Goal: Information Seeking & Learning: Learn about a topic

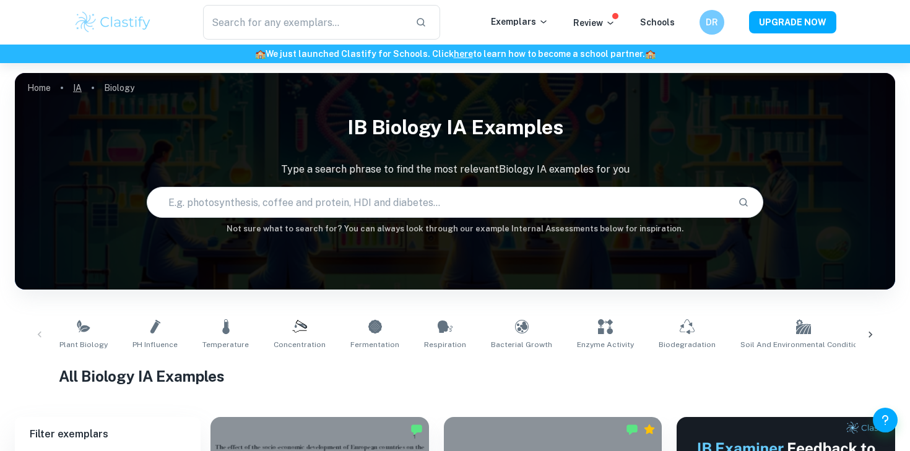
click at [80, 89] on link "IA" at bounding box center [77, 87] width 9 height 17
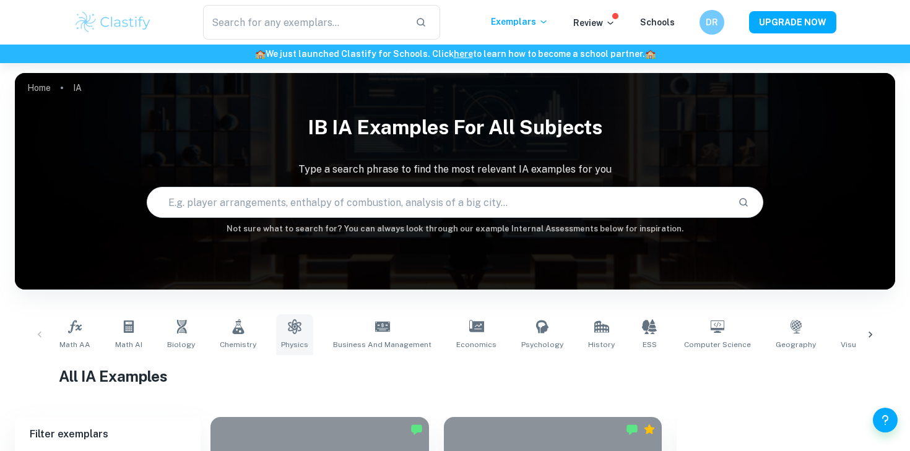
click at [276, 340] on link "Physics" at bounding box center [294, 335] width 37 height 41
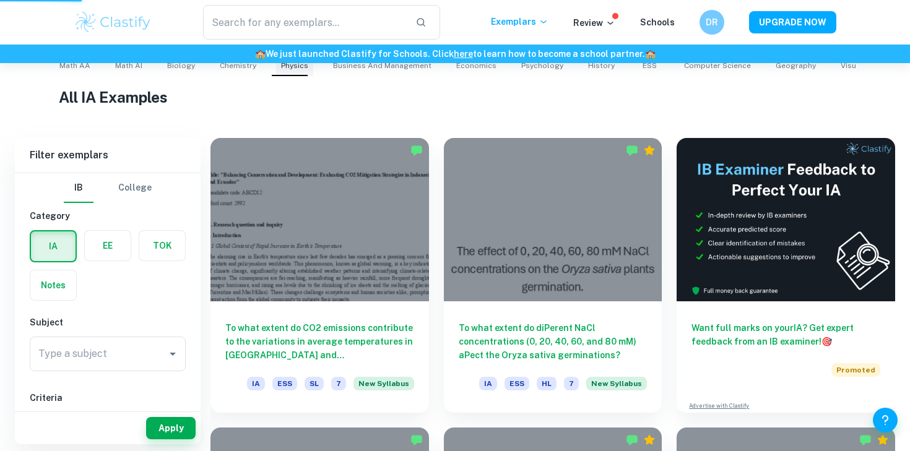
scroll to position [279, 0]
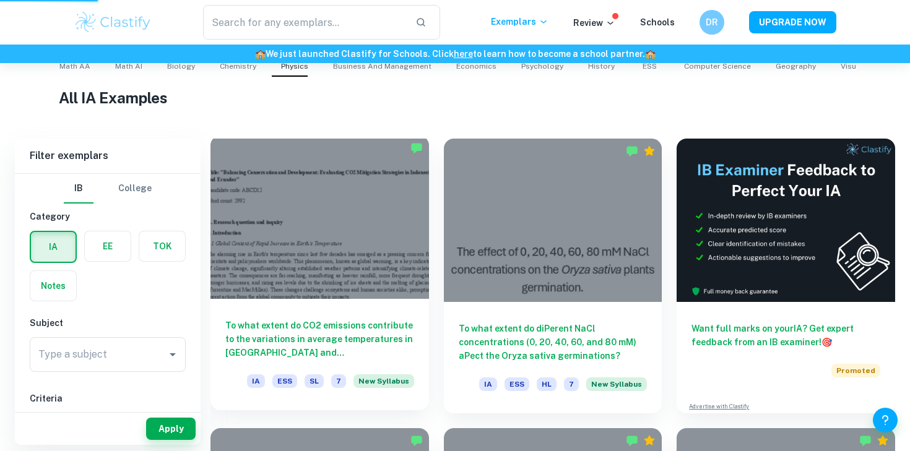
click at [326, 239] on div at bounding box center [320, 217] width 219 height 163
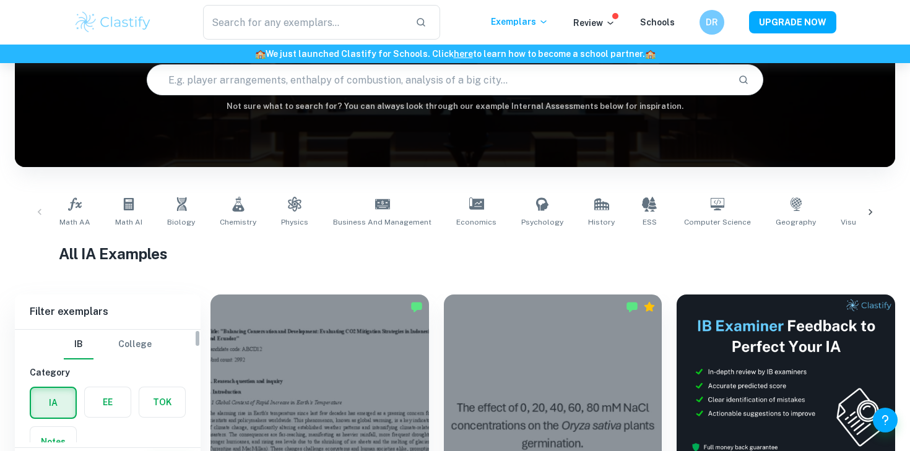
scroll to position [137, 0]
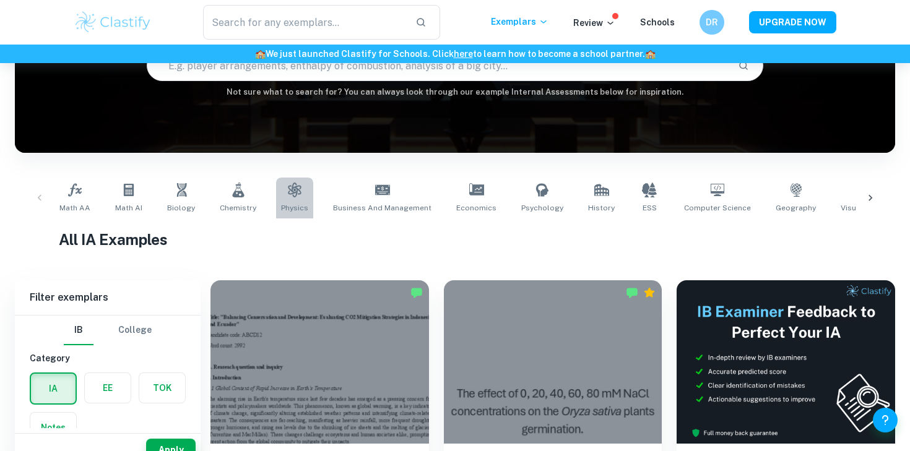
click at [294, 196] on icon at bounding box center [294, 190] width 15 height 15
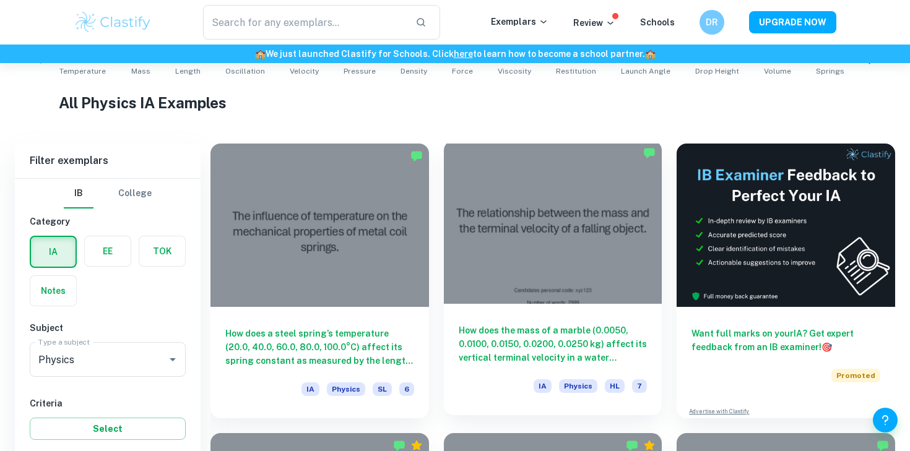
scroll to position [429, 0]
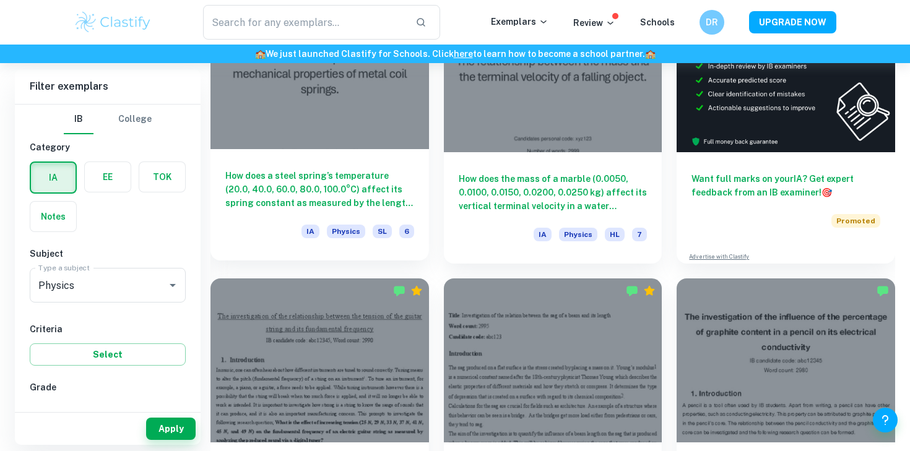
click at [369, 216] on div "How does a steel spring’s temperature (20.0, 40.0, 60.0, 80.0, 100.0°C) affect …" at bounding box center [320, 204] width 219 height 111
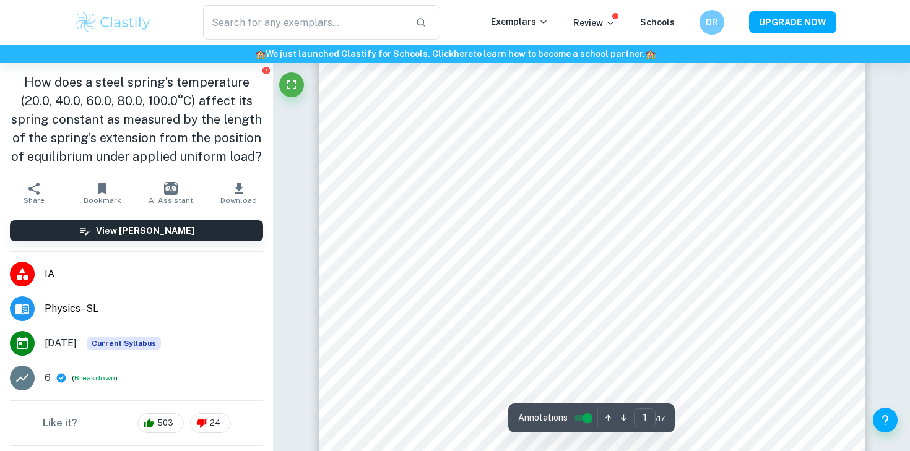
scroll to position [44, 0]
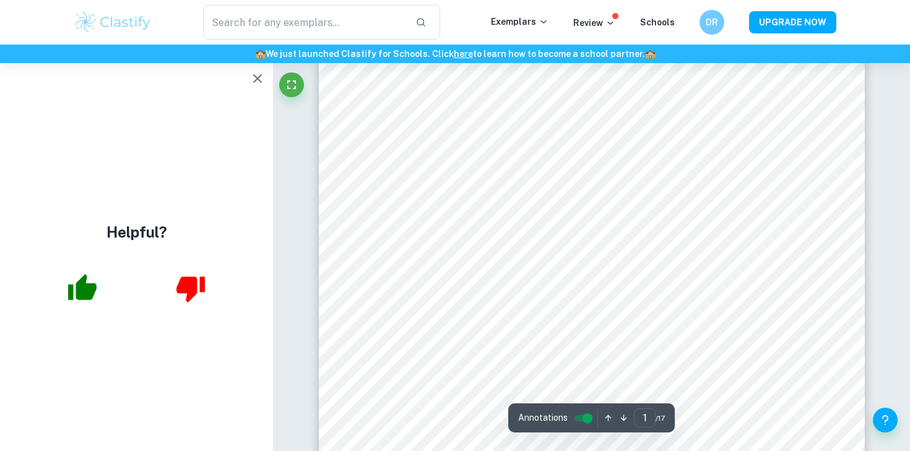
click at [258, 84] on icon "button" at bounding box center [257, 78] width 15 height 15
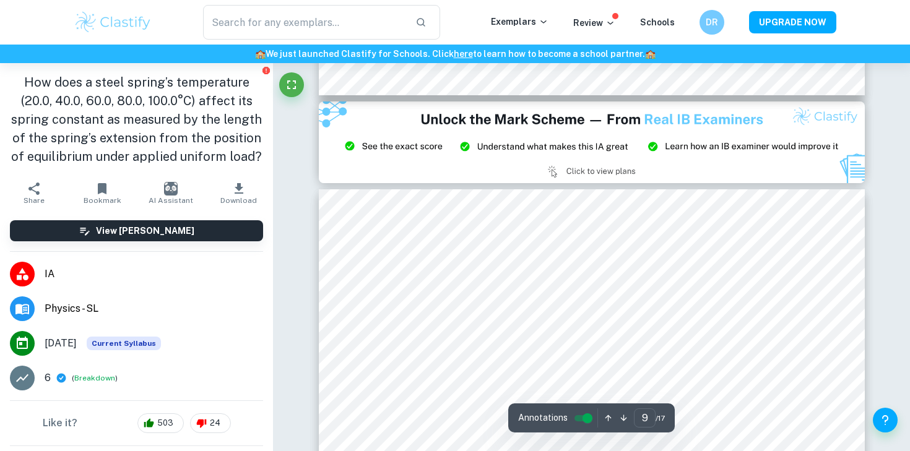
scroll to position [6549, 0]
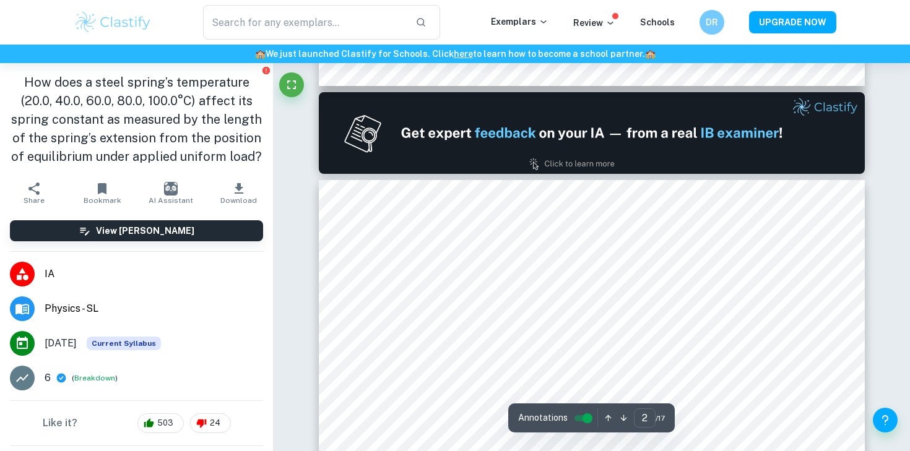
type input "1"
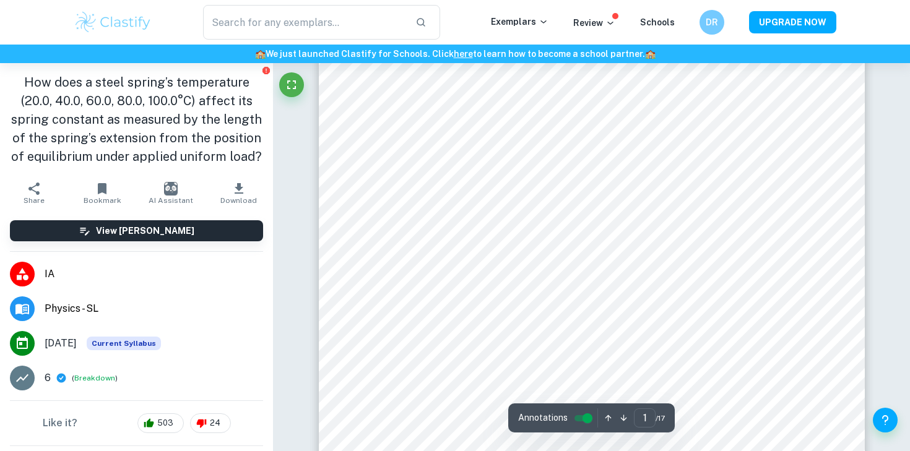
scroll to position [0, 0]
